Goal: Check status: Check status

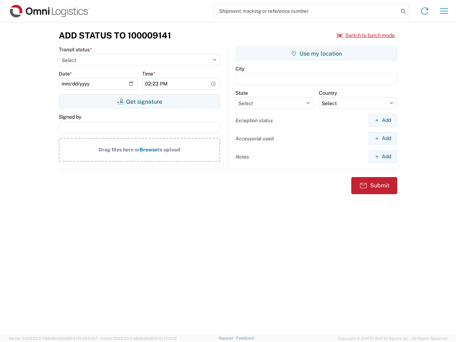
click at [306, 11] on input "search" at bounding box center [306, 11] width 184 height 14
click at [403, 11] on icon at bounding box center [403, 11] width 10 height 10
click at [424, 11] on icon at bounding box center [424, 10] width 11 height 11
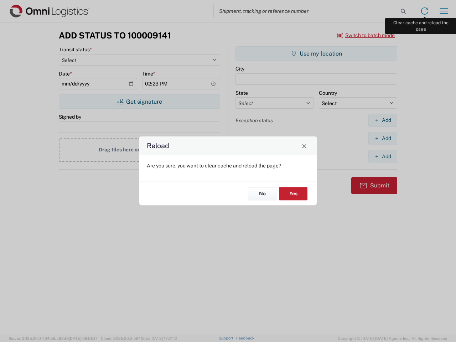
click at [443, 11] on div "Reload Are you sure, you want to clear cache and reload the page? No Yes" at bounding box center [228, 171] width 456 height 342
click at [366, 35] on div "Reload Are you sure, you want to clear cache and reload the page? No Yes" at bounding box center [228, 171] width 456 height 342
click at [139, 101] on div "Reload Are you sure, you want to clear cache and reload the page? No Yes" at bounding box center [228, 171] width 456 height 342
click at [316, 53] on div "Reload Are you sure, you want to clear cache and reload the page? No Yes" at bounding box center [228, 171] width 456 height 342
click at [382, 120] on div "Reload Are you sure, you want to clear cache and reload the page? No Yes" at bounding box center [228, 171] width 456 height 342
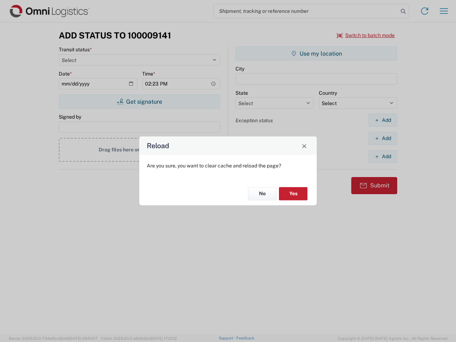
click at [382, 138] on div "Reload Are you sure, you want to clear cache and reload the page? No Yes" at bounding box center [228, 171] width 456 height 342
click at [382, 156] on div "Reload Are you sure, you want to clear cache and reload the page? No Yes" at bounding box center [228, 171] width 456 height 342
